Goal: Task Accomplishment & Management: Complete application form

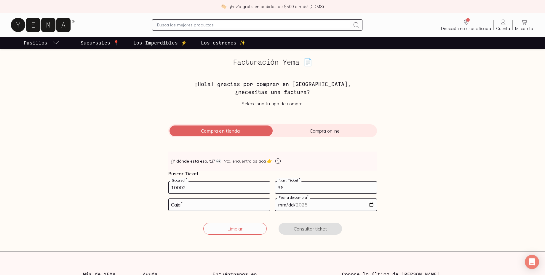
type input "36"
type input "02"
click at [371, 205] on input "date" at bounding box center [325, 204] width 101 height 12
type input "[DATE]"
click at [312, 230] on button "Consultar ticket" at bounding box center [309, 228] width 63 height 12
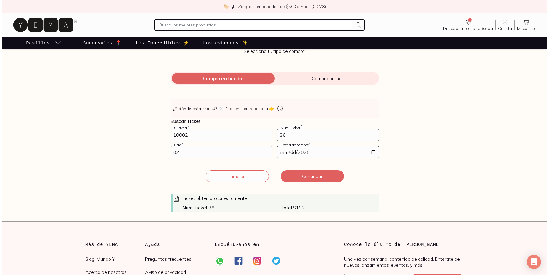
scroll to position [107, 0]
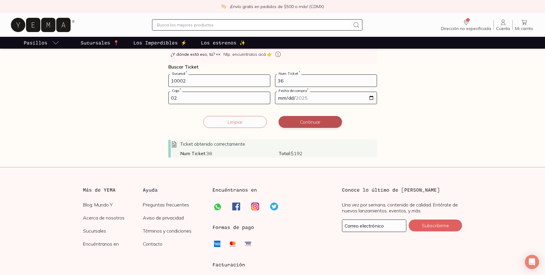
click at [310, 119] on button "Continuar" at bounding box center [309, 122] width 63 height 12
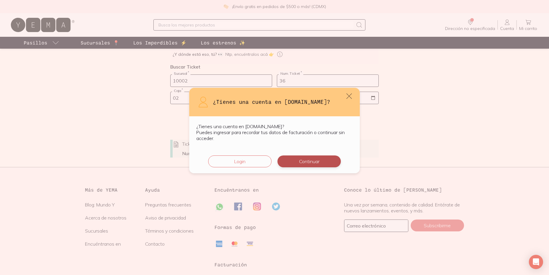
click at [300, 159] on button "Continuar" at bounding box center [309, 161] width 63 height 12
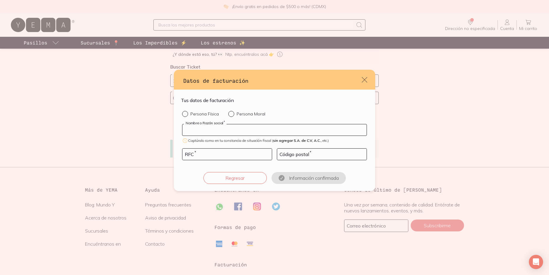
click at [268, 131] on input "default" at bounding box center [274, 129] width 184 height 11
type input "[PERSON_NAME]"
type input "06500"
click at [233, 155] on input "default" at bounding box center [226, 153] width 89 height 11
click at [201, 116] on label "Persona Física" at bounding box center [200, 114] width 37 height 6
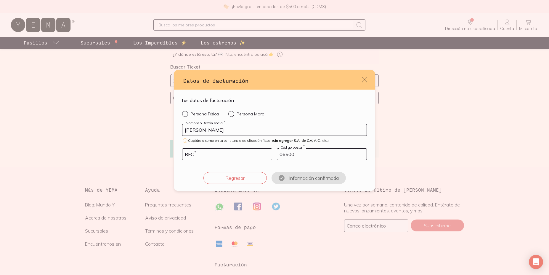
click at [187, 116] on input "Persona Física" at bounding box center [184, 113] width 5 height 5
radio input "true"
click at [206, 151] on input "default" at bounding box center [226, 153] width 89 height 11
type input "CEKE990517EC2"
click at [310, 181] on button "Confirmar información" at bounding box center [308, 178] width 63 height 12
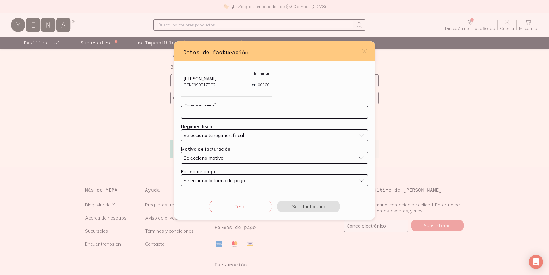
click at [281, 107] on input "default" at bounding box center [274, 112] width 187 height 12
type input "[EMAIL_ADDRESS][DOMAIN_NAME]"
click at [261, 137] on div "Selecciona tu regimen fiscal" at bounding box center [270, 135] width 172 height 6
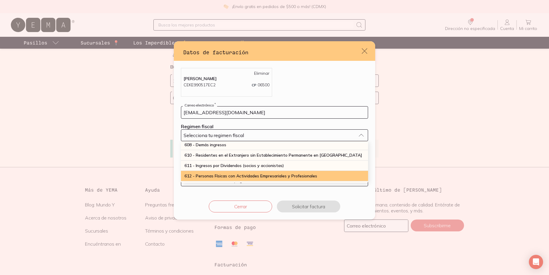
click at [217, 173] on span "612 - Personas Físicas con Actividades Empresariales y Profesionales" at bounding box center [251, 175] width 133 height 5
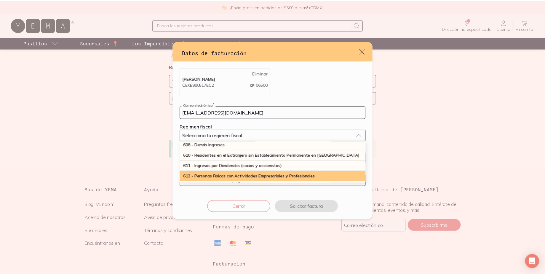
scroll to position [56, 0]
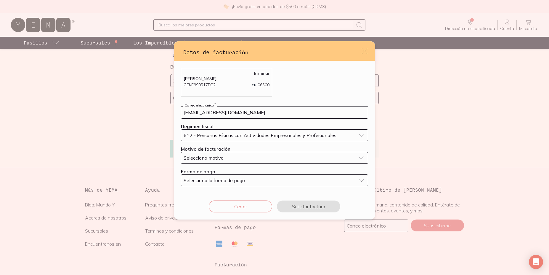
click at [226, 161] on button "Selecciona motivo" at bounding box center [274, 158] width 187 height 12
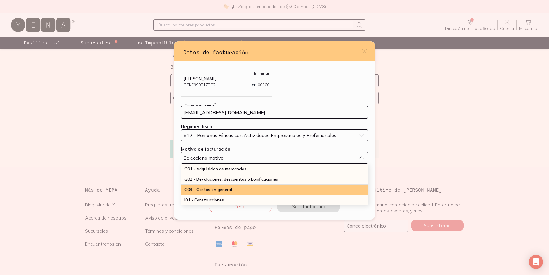
click at [217, 186] on div "G03 - Gastos en general" at bounding box center [274, 189] width 187 height 10
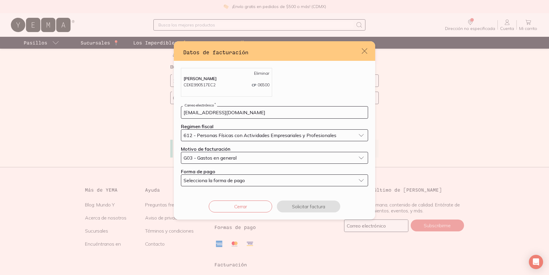
click at [217, 183] on button "Selecciona la forma de pago" at bounding box center [274, 180] width 187 height 12
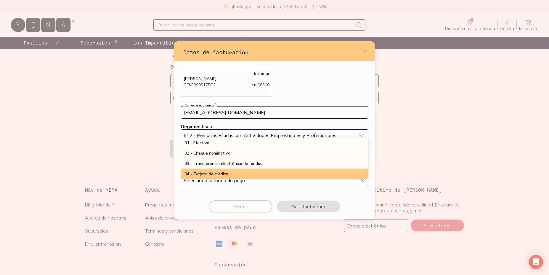
click at [226, 171] on span "04 - Tarjeta de crédito" at bounding box center [207, 173] width 44 height 5
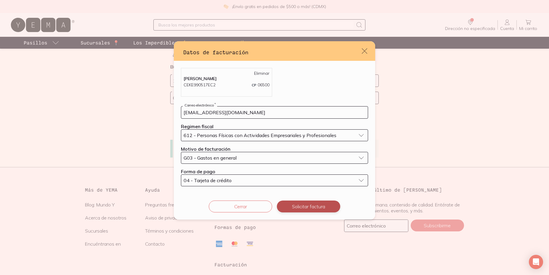
click at [294, 203] on button "Solicitar factura" at bounding box center [308, 206] width 63 height 12
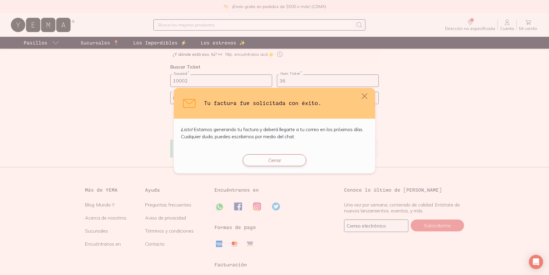
click at [286, 161] on button "Cerrar" at bounding box center [274, 160] width 63 height 12
